Goal: Find specific page/section: Find specific page/section

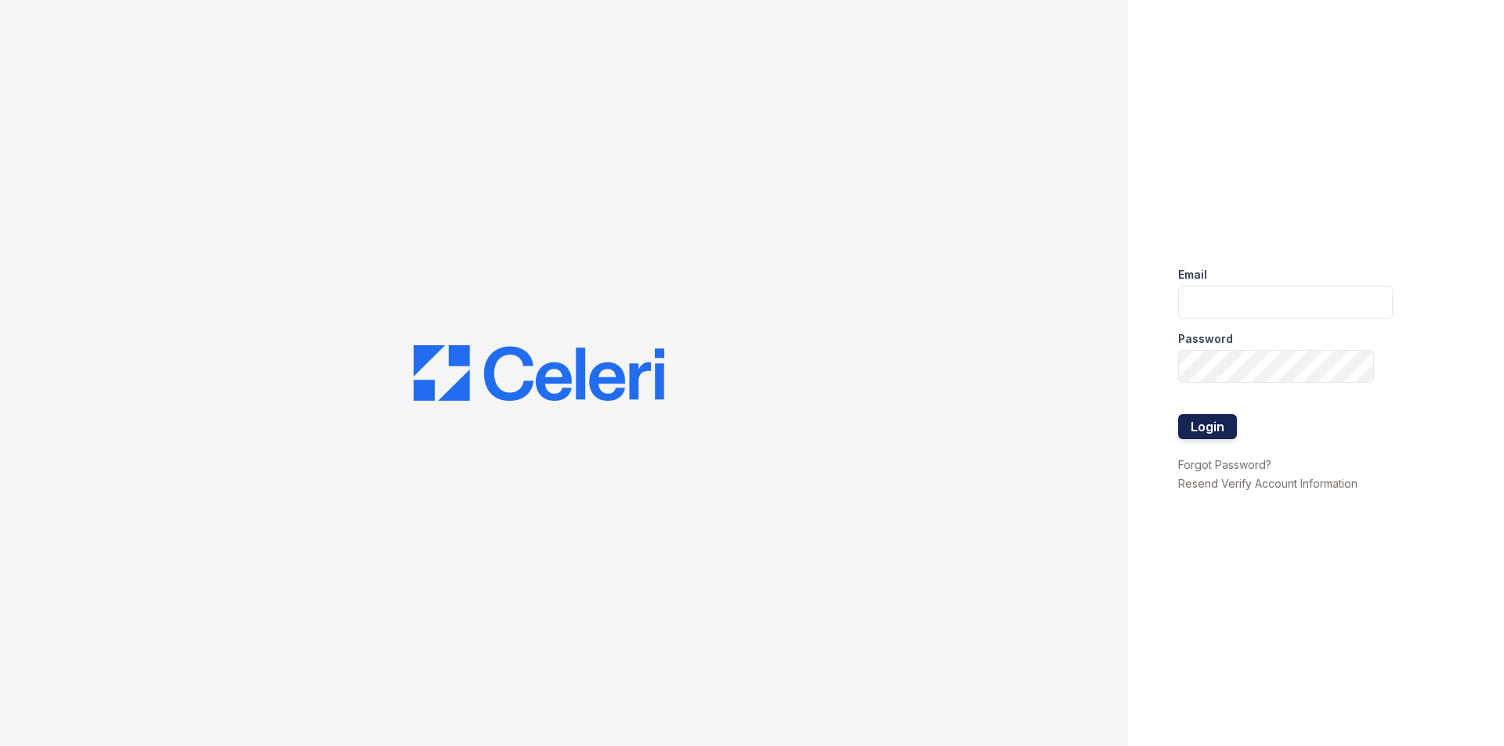
type input "chavelly.bermudez@greystar.com"
click at [1221, 416] on button "Login" at bounding box center [1207, 426] width 59 height 25
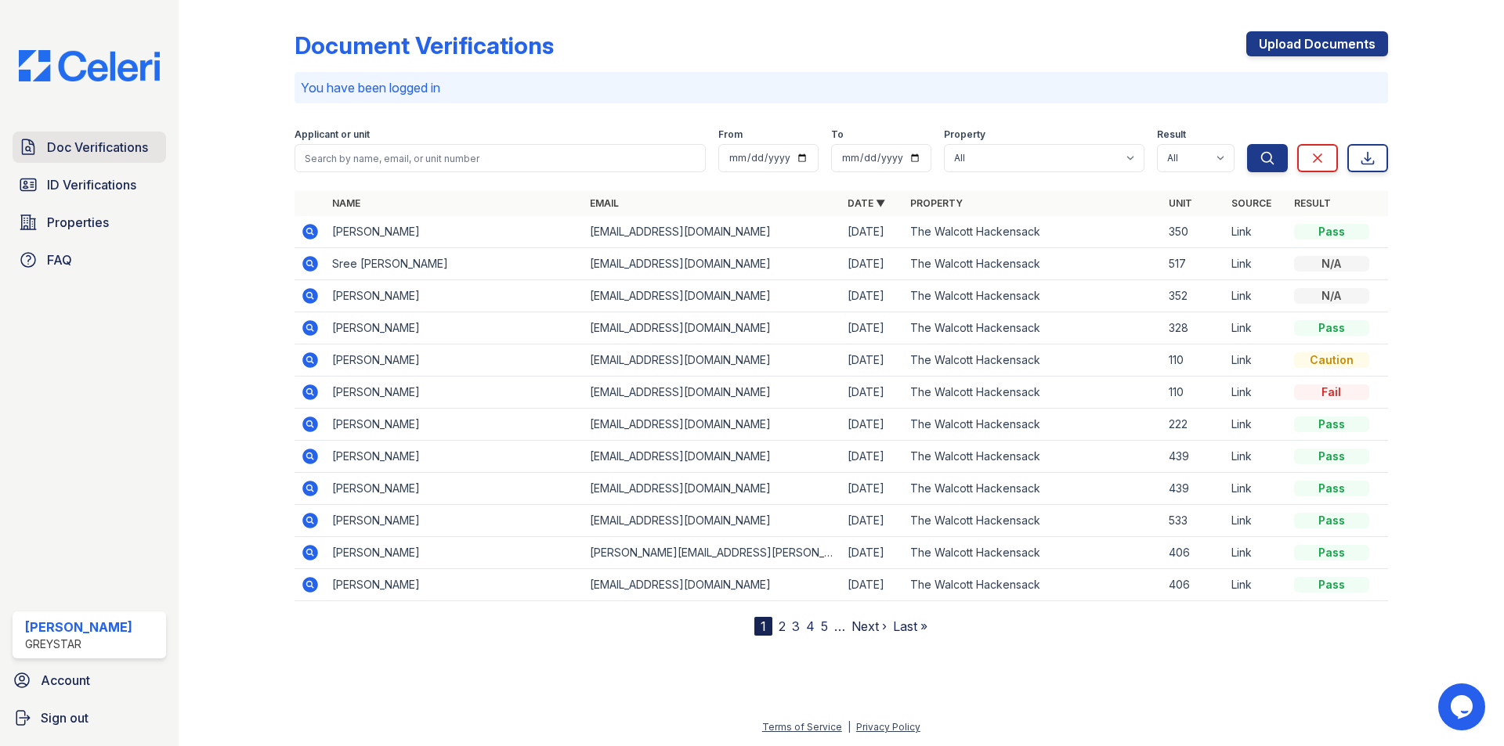
click at [137, 155] on span "Doc Verifications" at bounding box center [97, 147] width 101 height 19
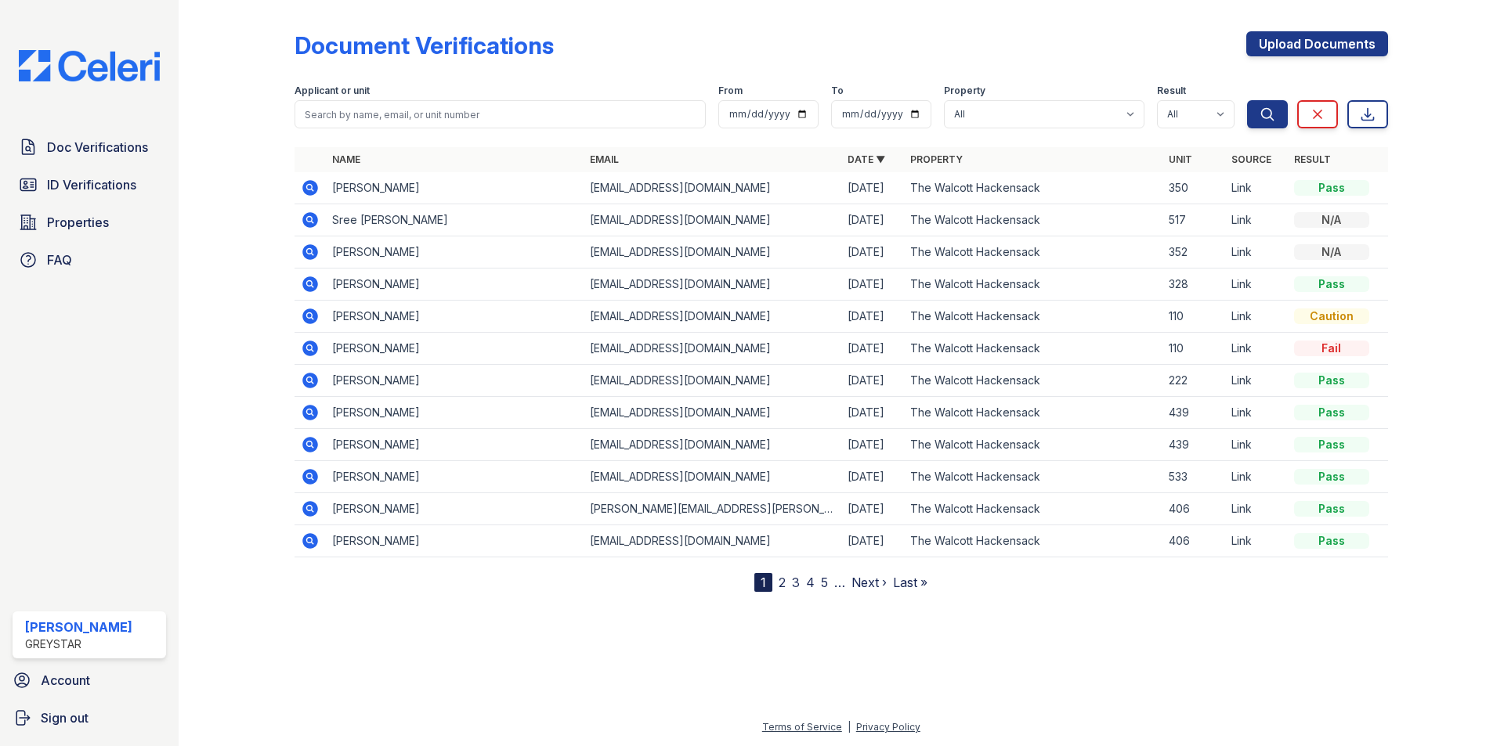
click at [776, 580] on nav "1 2 3 4 5 … Next › Last »" at bounding box center [840, 582] width 173 height 19
click at [779, 583] on link "2" at bounding box center [781, 583] width 7 height 16
click at [791, 583] on link "1" at bounding box center [790, 583] width 5 height 16
click at [782, 578] on link "2" at bounding box center [781, 583] width 7 height 16
click at [827, 584] on link "3" at bounding box center [829, 583] width 8 height 16
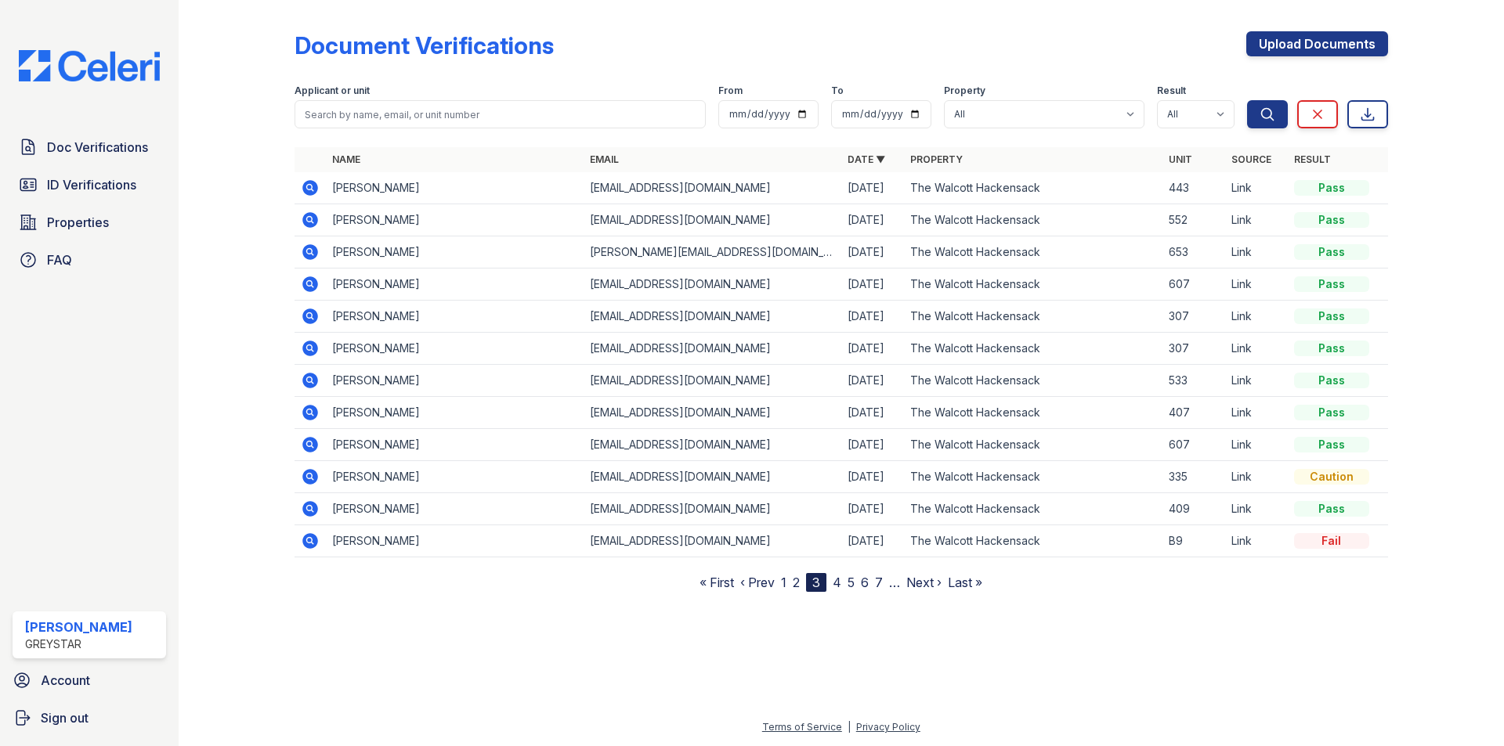
click at [786, 590] on link "1" at bounding box center [783, 583] width 5 height 16
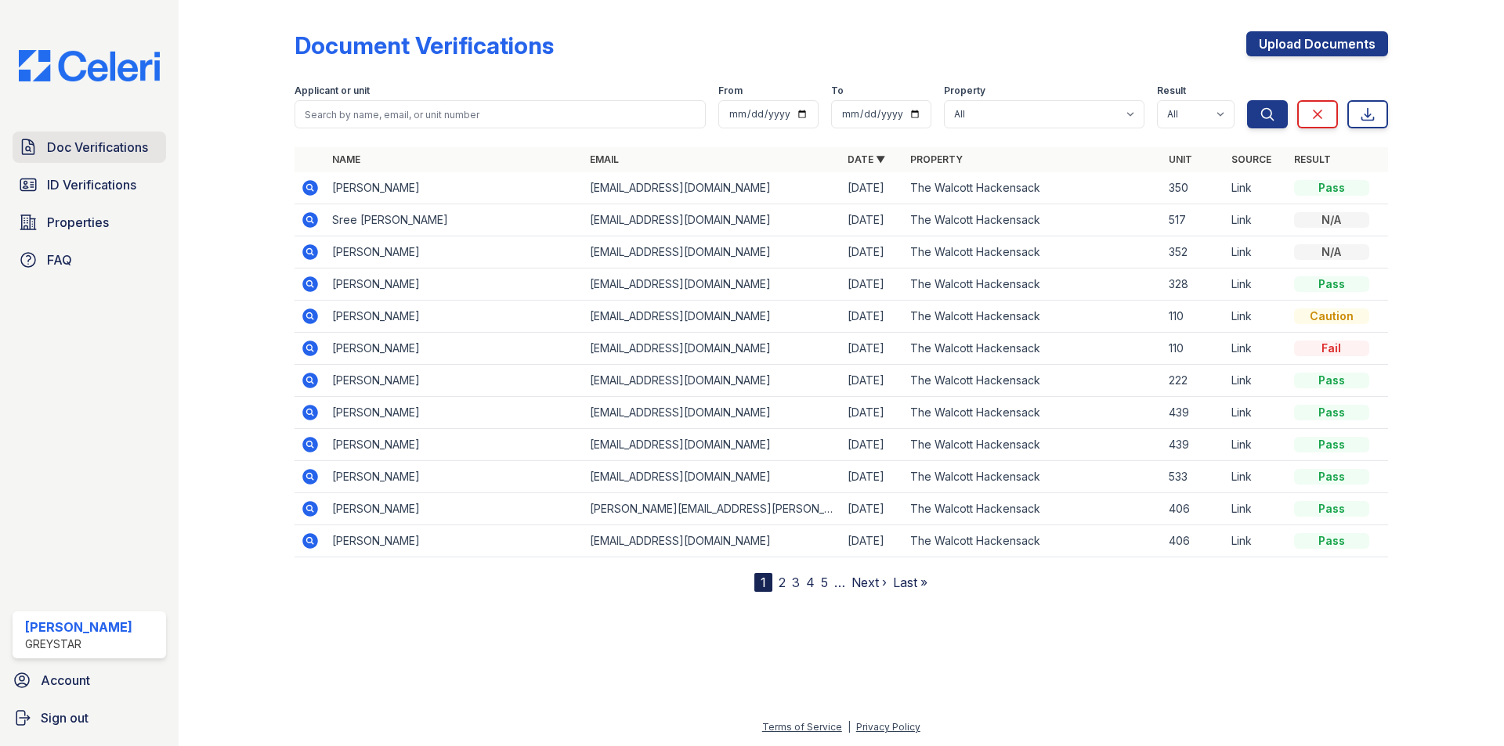
click at [125, 150] on span "Doc Verifications" at bounding box center [97, 147] width 101 height 19
